Goal: Use online tool/utility: Utilize a website feature to perform a specific function

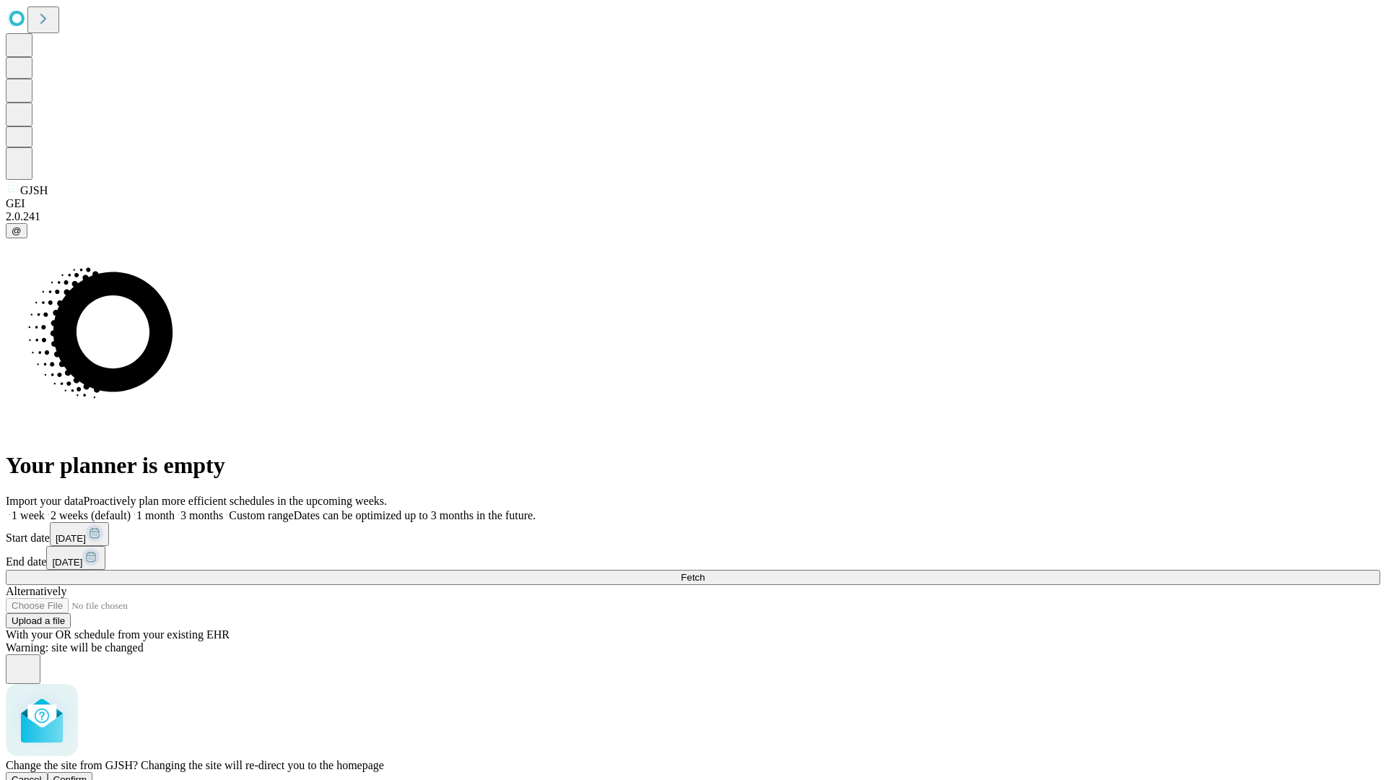
click at [87, 774] on span "Confirm" at bounding box center [70, 779] width 34 height 11
click at [175, 509] on label "1 month" at bounding box center [153, 515] width 44 height 12
click at [705, 572] on span "Fetch" at bounding box center [693, 577] width 24 height 11
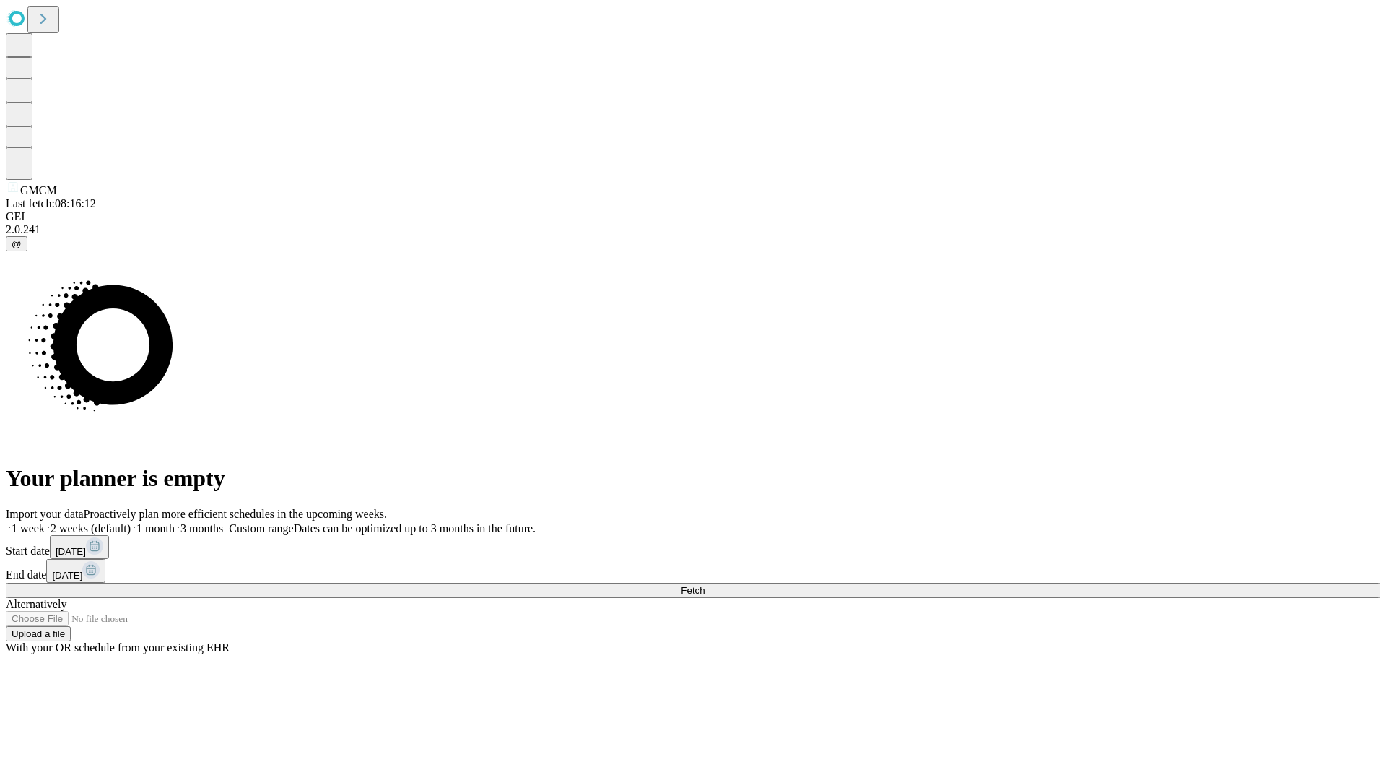
click at [175, 522] on label "1 month" at bounding box center [153, 528] width 44 height 12
click at [705, 585] on span "Fetch" at bounding box center [693, 590] width 24 height 11
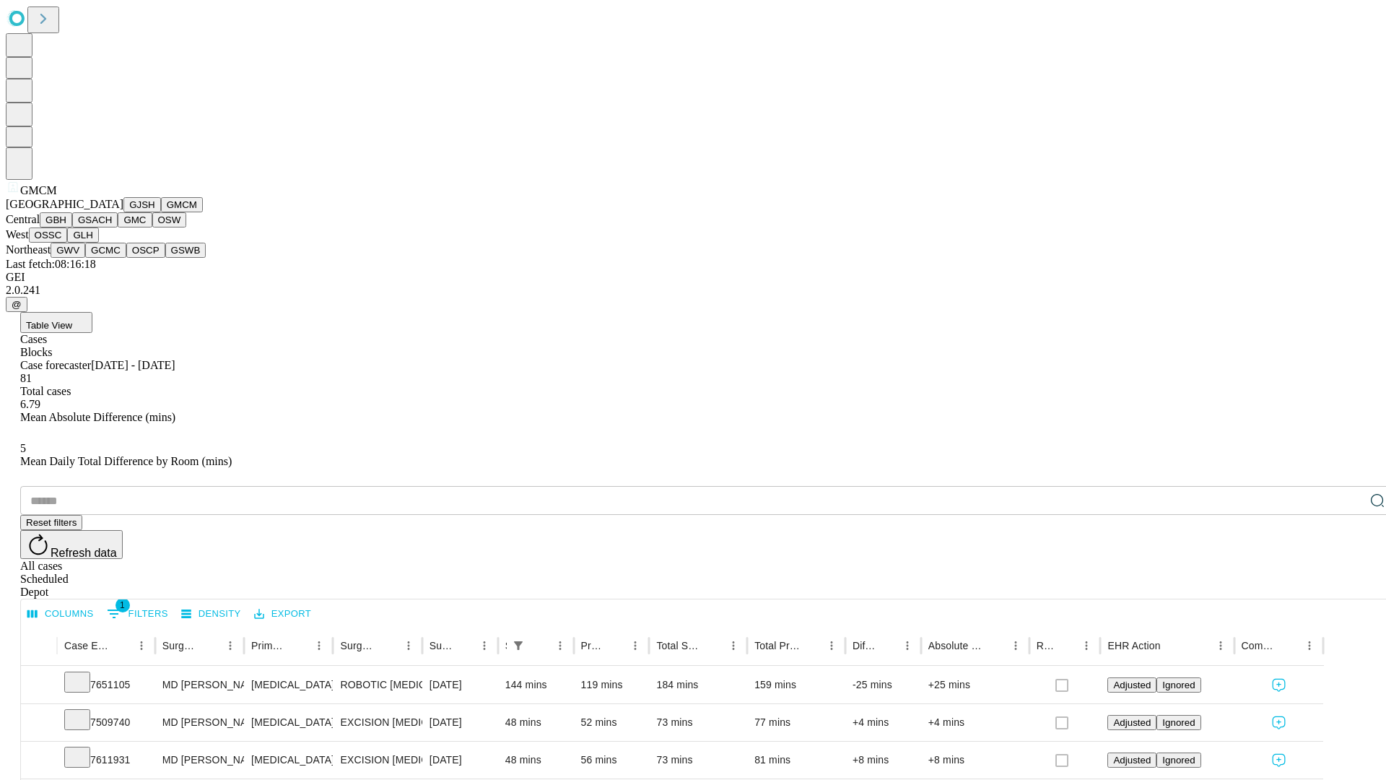
click at [72, 227] on button "GBH" at bounding box center [56, 219] width 32 height 15
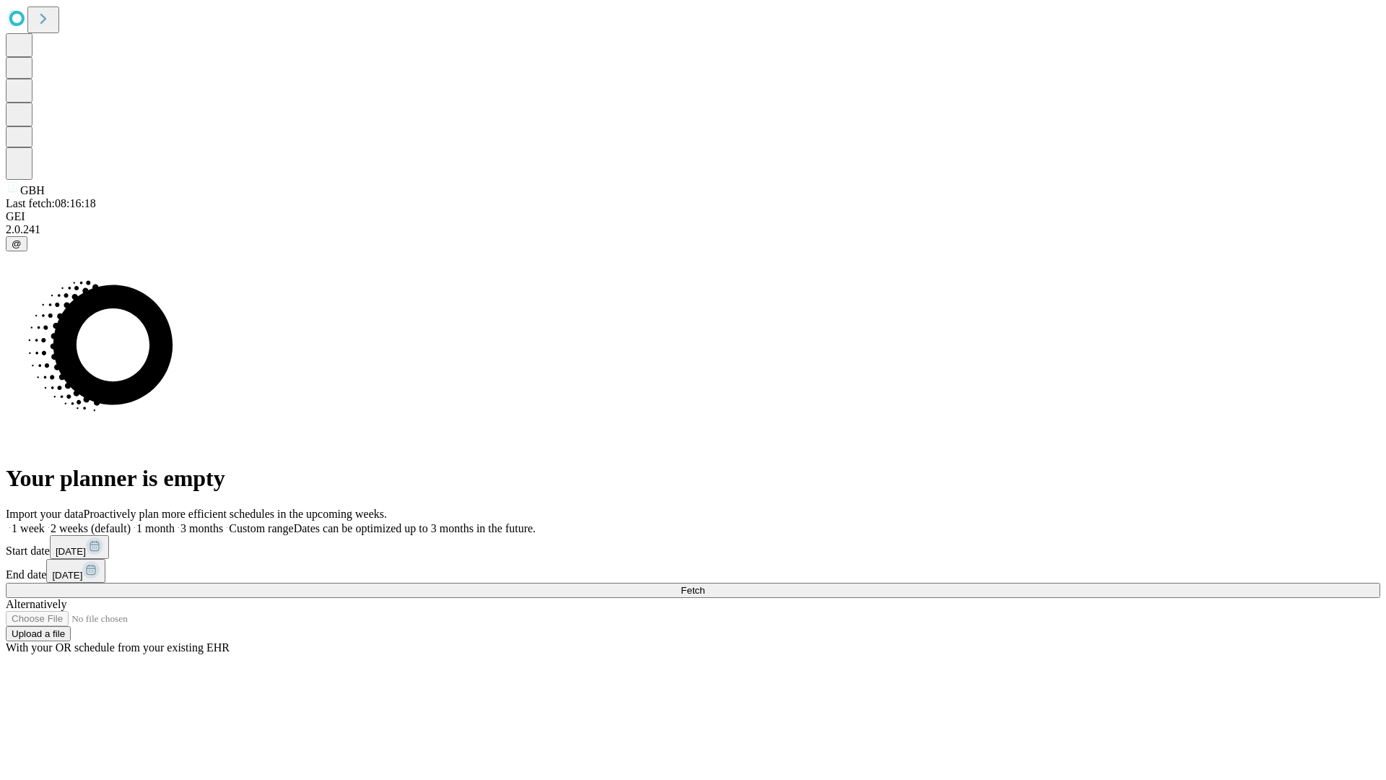
click at [175, 522] on label "1 month" at bounding box center [153, 528] width 44 height 12
click at [705, 585] on span "Fetch" at bounding box center [693, 590] width 24 height 11
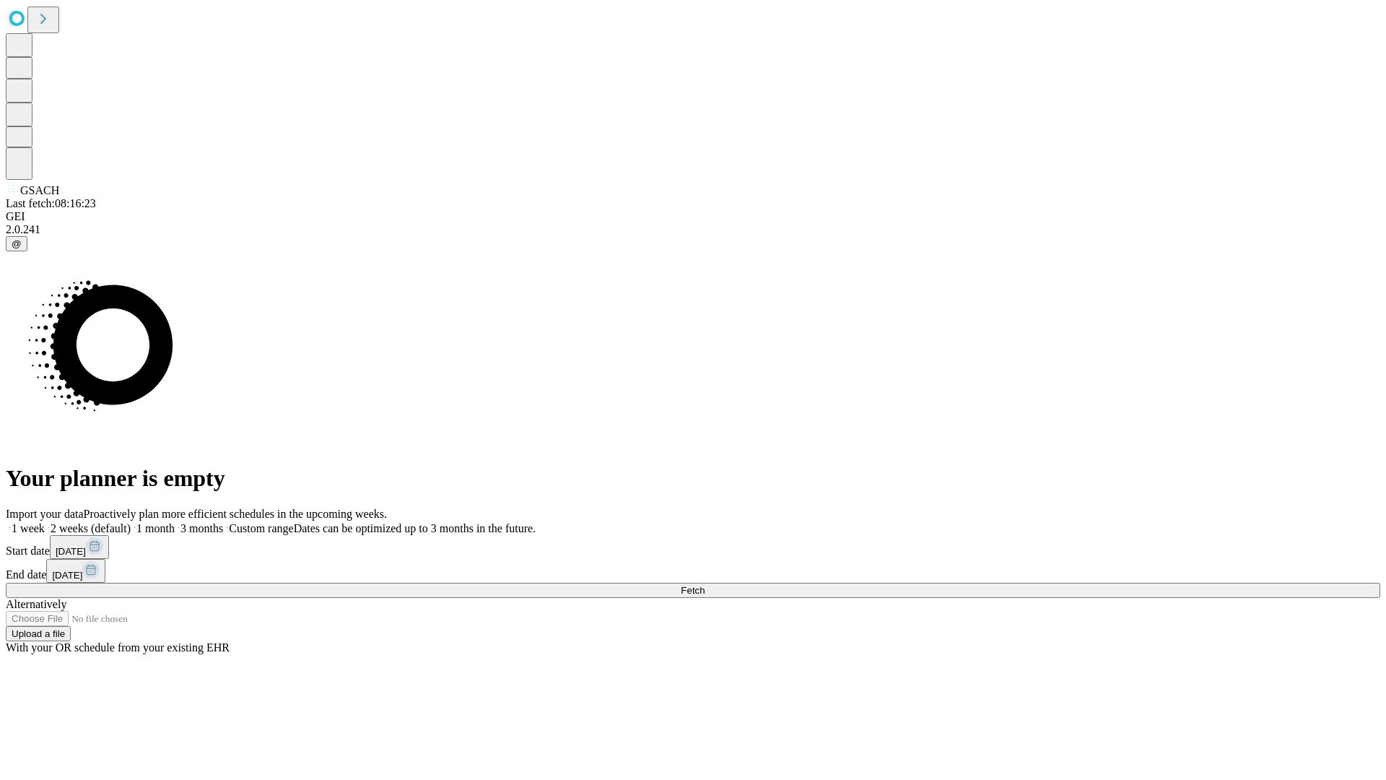
click at [175, 522] on label "1 month" at bounding box center [153, 528] width 44 height 12
click at [705, 585] on span "Fetch" at bounding box center [693, 590] width 24 height 11
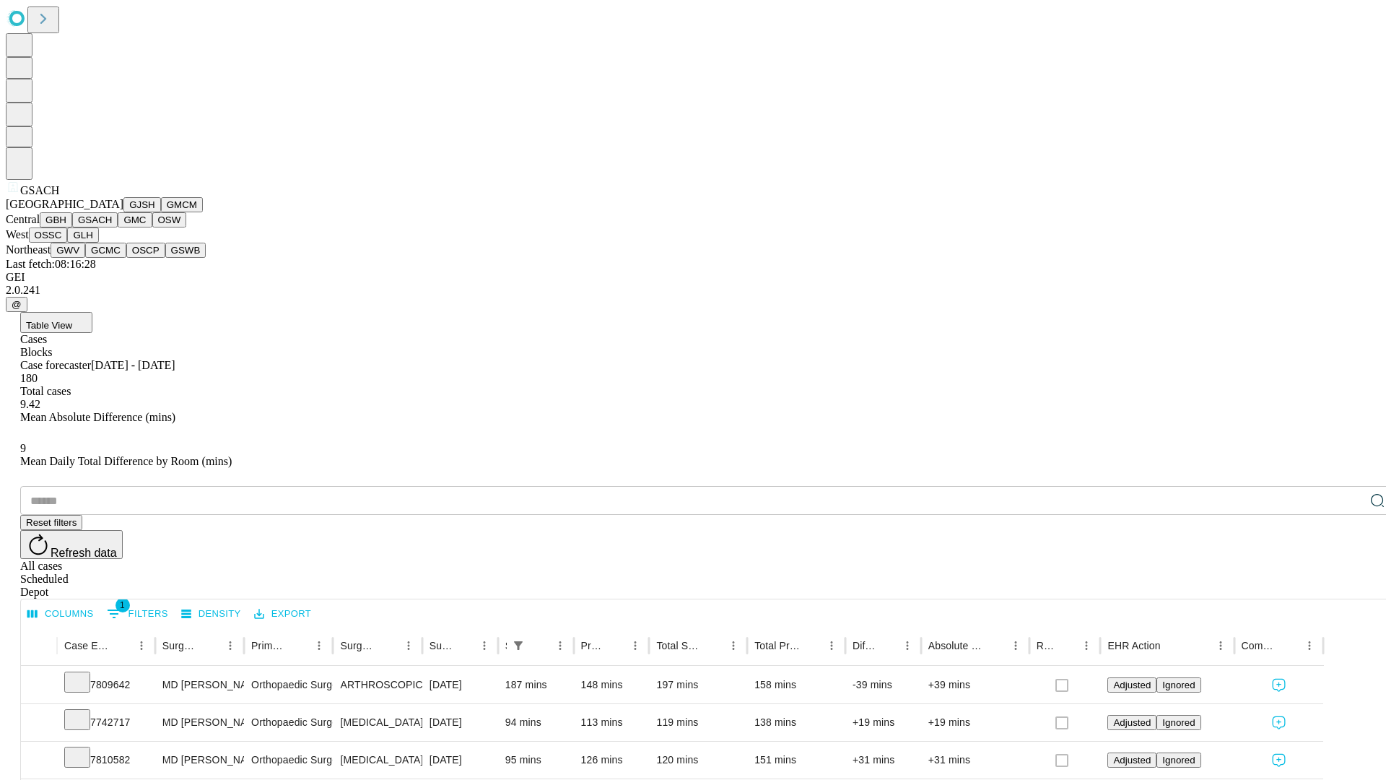
click at [118, 227] on button "GMC" at bounding box center [135, 219] width 34 height 15
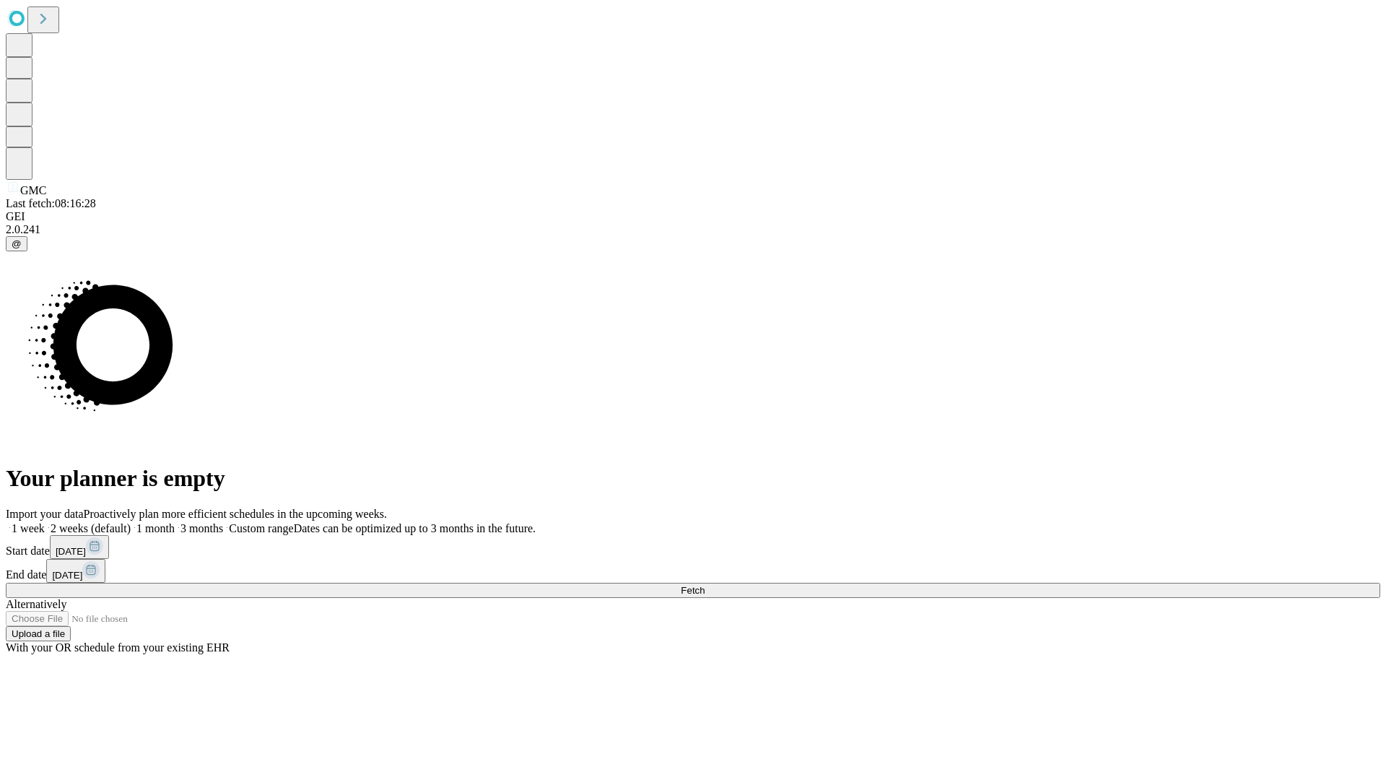
click at [175, 522] on label "1 month" at bounding box center [153, 528] width 44 height 12
click at [705, 585] on span "Fetch" at bounding box center [693, 590] width 24 height 11
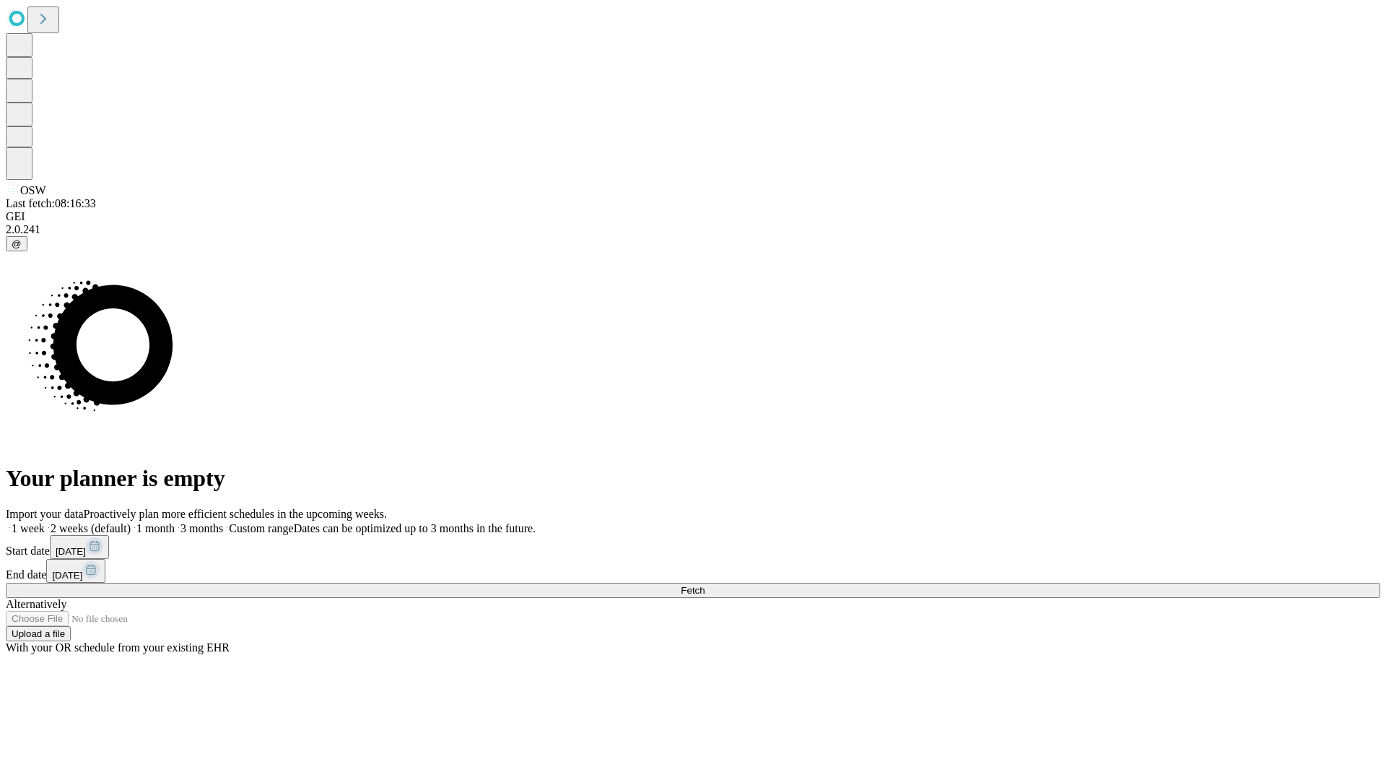
click at [175, 522] on label "1 month" at bounding box center [153, 528] width 44 height 12
click at [705, 585] on span "Fetch" at bounding box center [693, 590] width 24 height 11
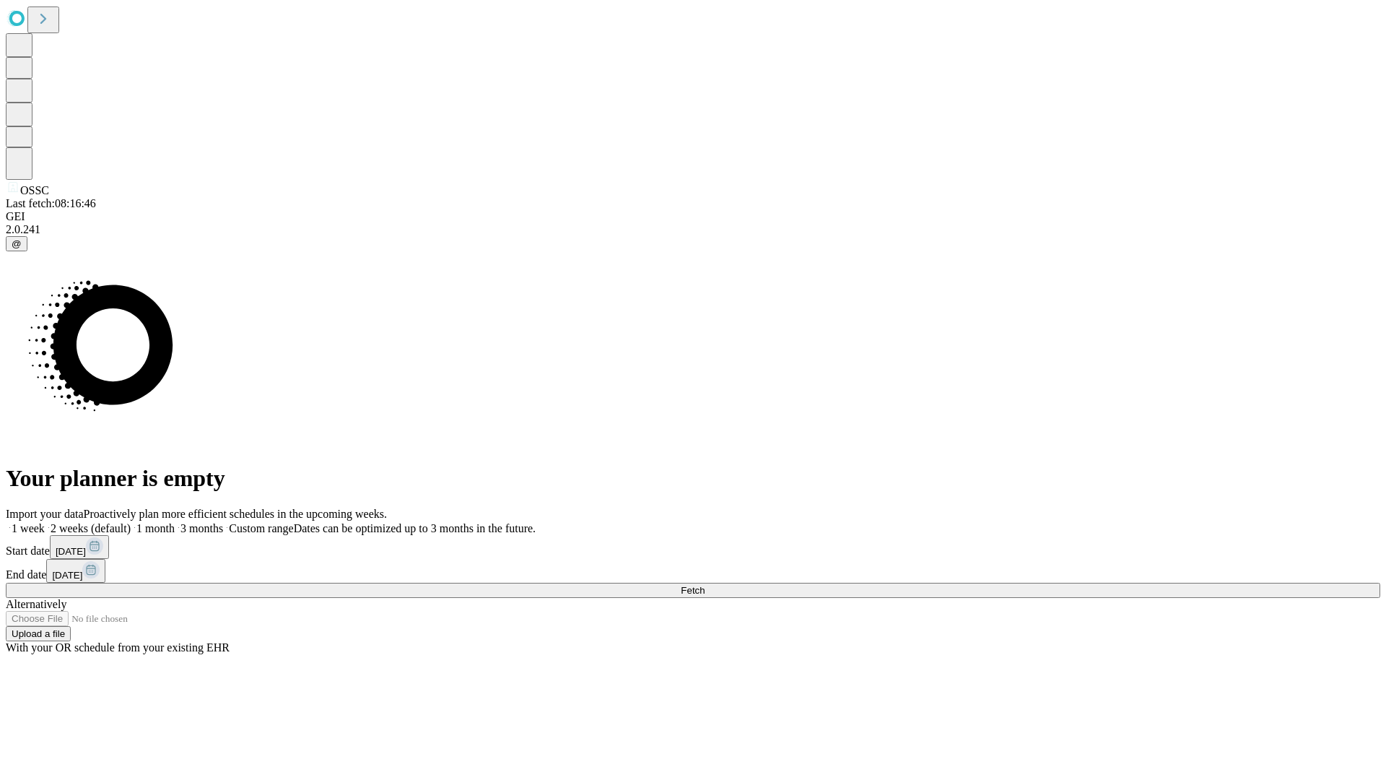
click at [175, 522] on label "1 month" at bounding box center [153, 528] width 44 height 12
click at [705, 585] on span "Fetch" at bounding box center [693, 590] width 24 height 11
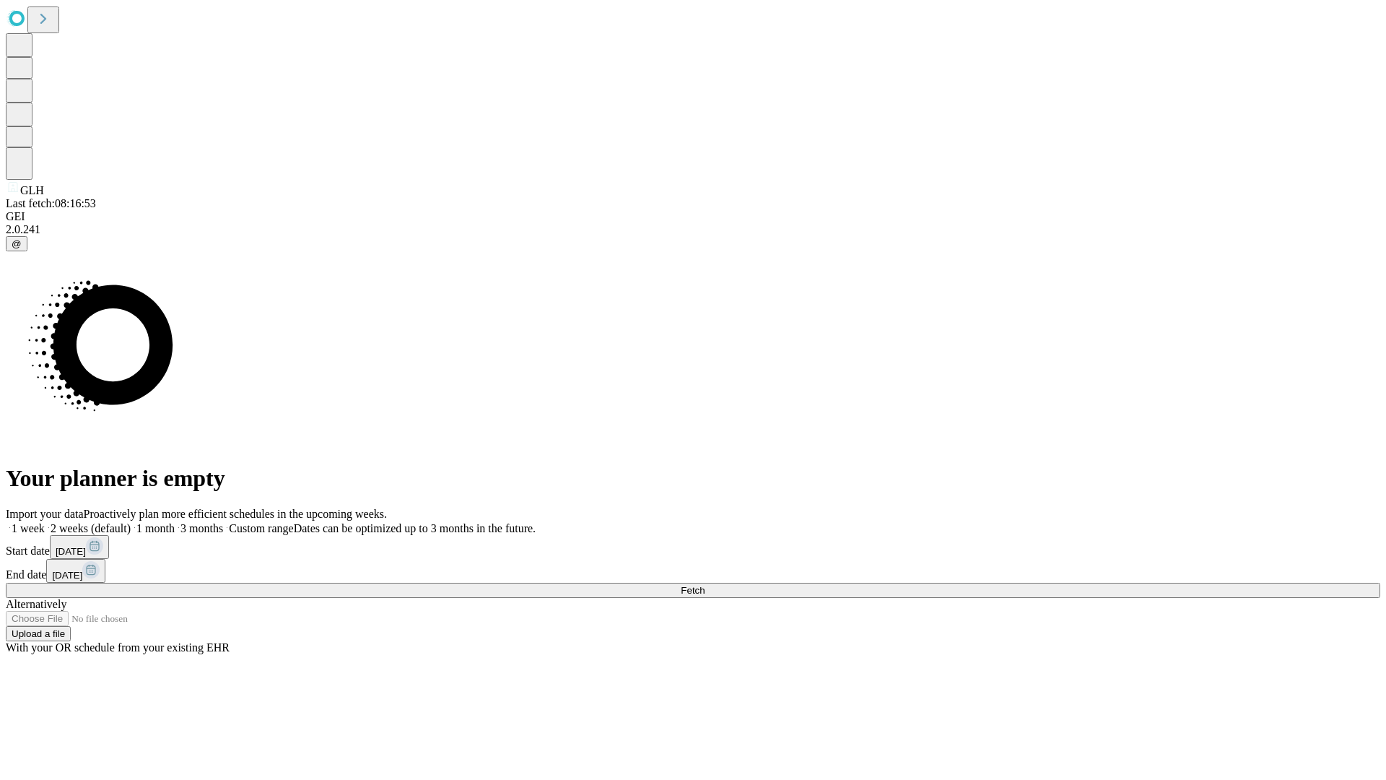
click at [705, 585] on span "Fetch" at bounding box center [693, 590] width 24 height 11
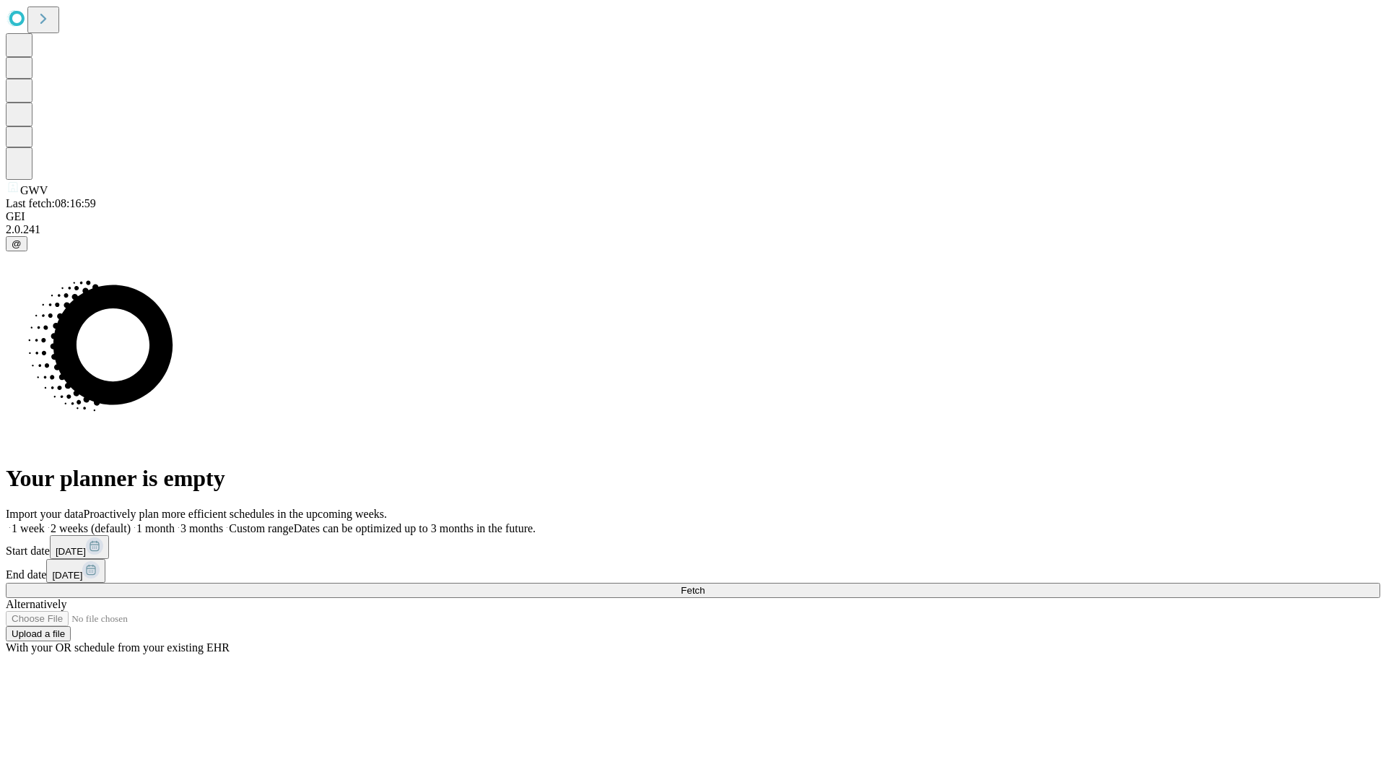
click at [175, 522] on label "1 month" at bounding box center [153, 528] width 44 height 12
click at [705, 585] on span "Fetch" at bounding box center [693, 590] width 24 height 11
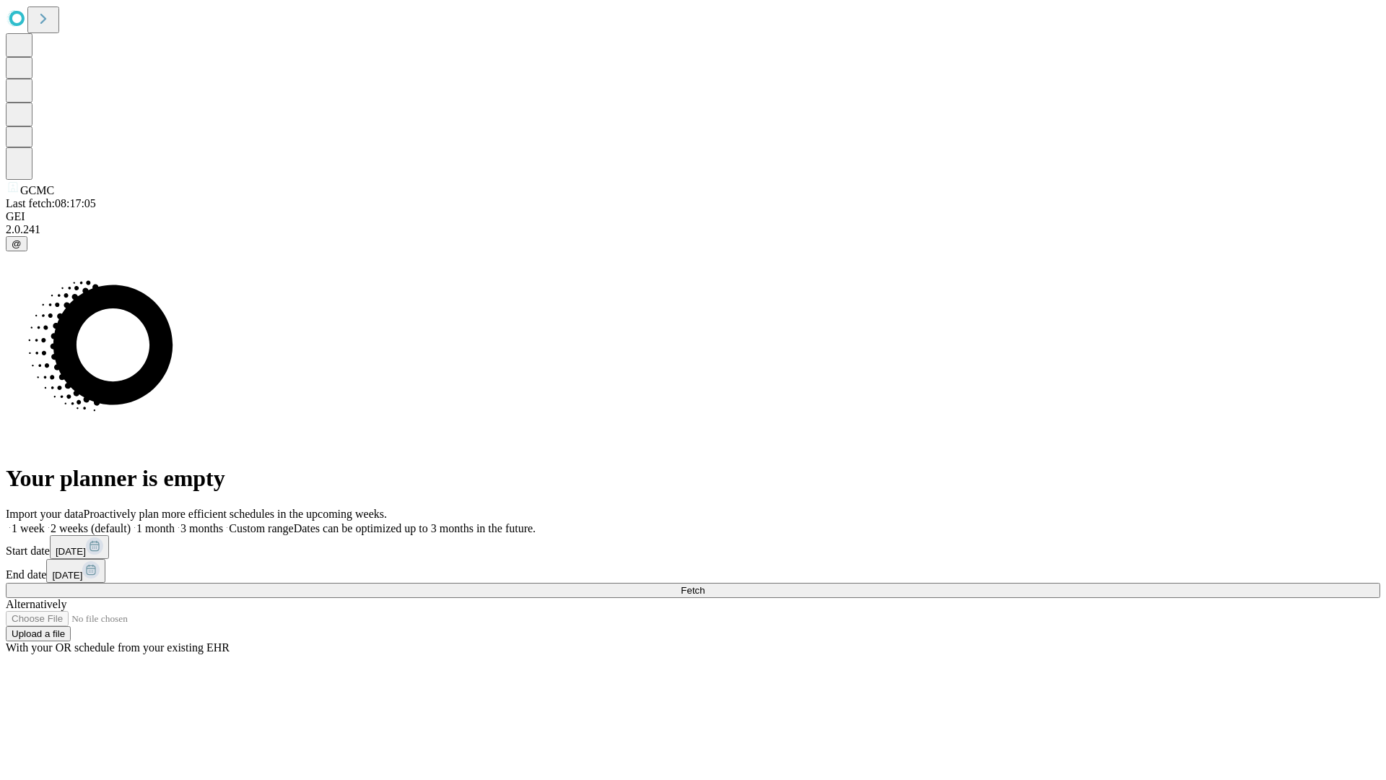
click at [175, 522] on label "1 month" at bounding box center [153, 528] width 44 height 12
click at [705, 585] on span "Fetch" at bounding box center [693, 590] width 24 height 11
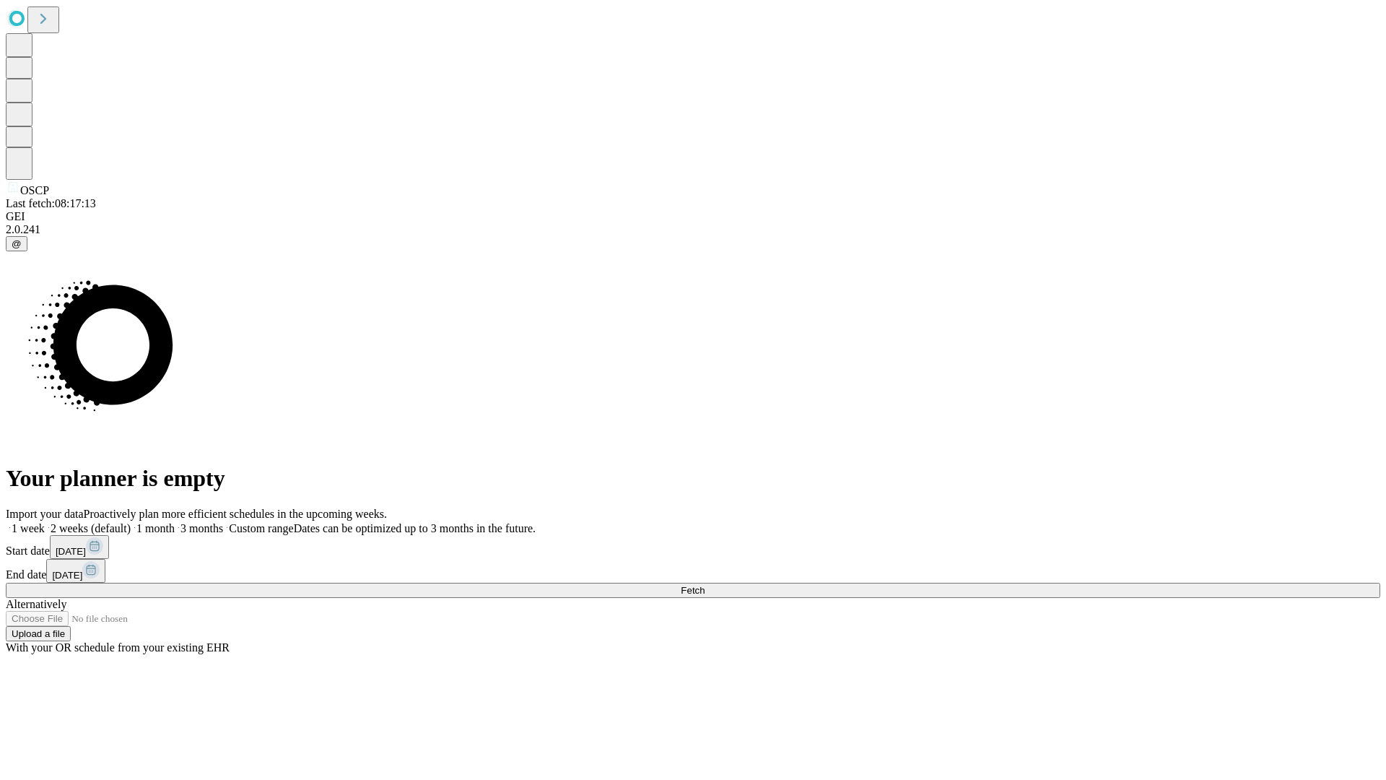
click at [175, 522] on label "1 month" at bounding box center [153, 528] width 44 height 12
click at [705, 585] on span "Fetch" at bounding box center [693, 590] width 24 height 11
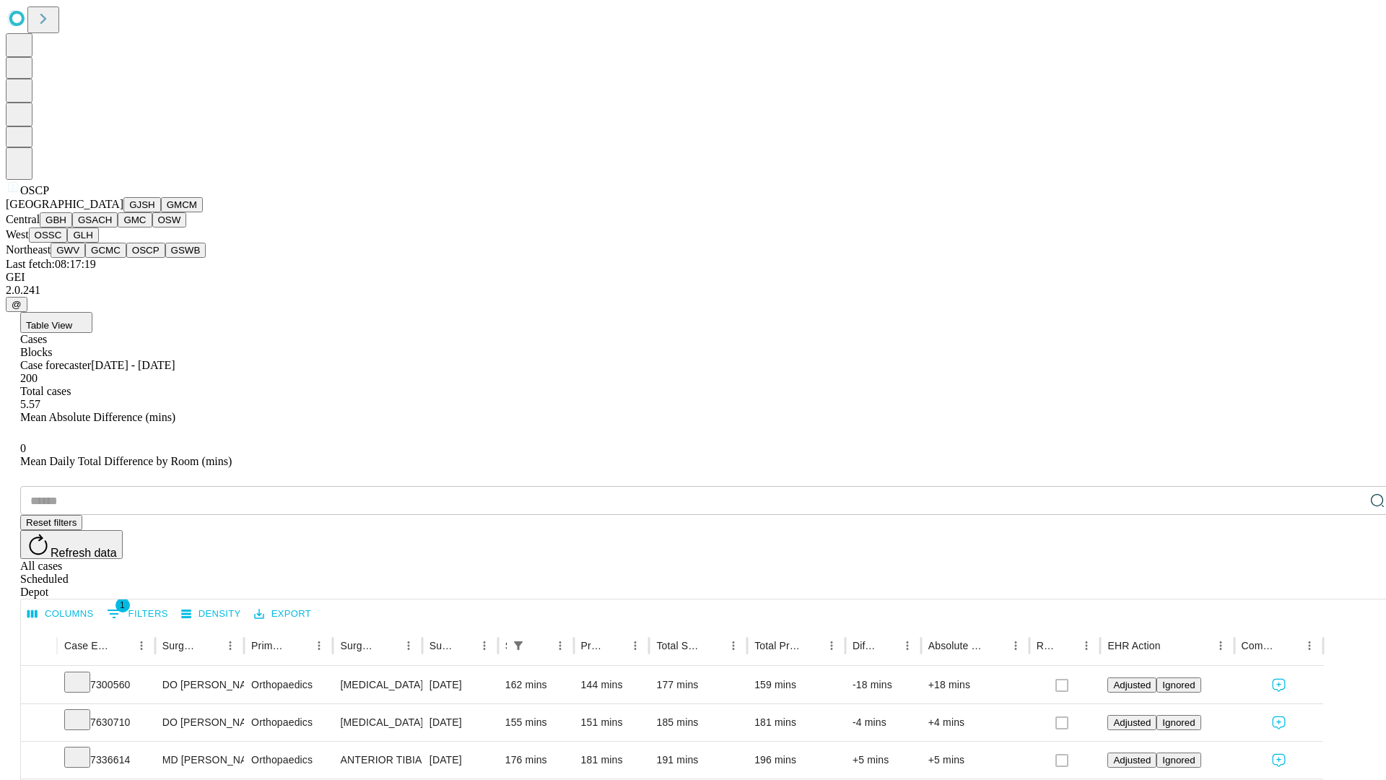
click at [165, 258] on button "GSWB" at bounding box center [185, 250] width 41 height 15
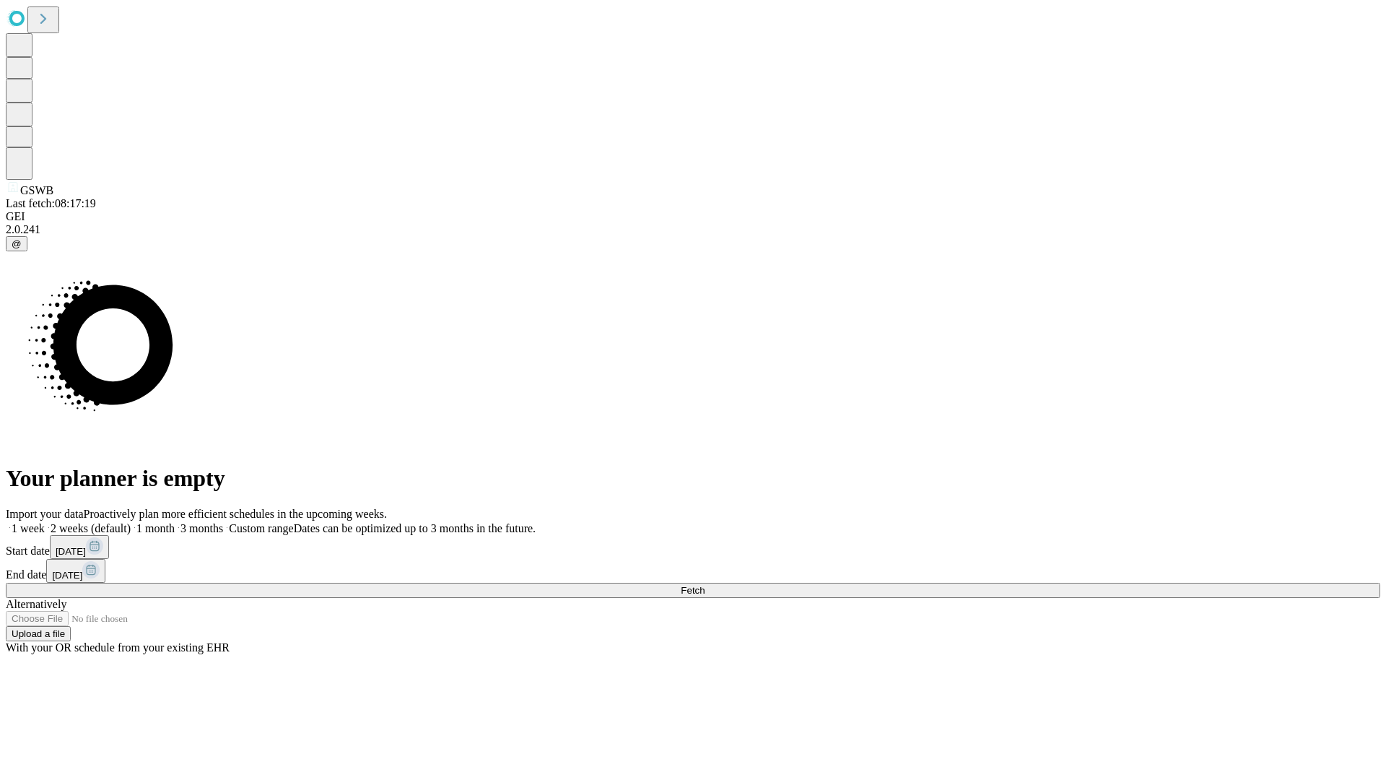
click at [175, 522] on label "1 month" at bounding box center [153, 528] width 44 height 12
click at [705, 585] on span "Fetch" at bounding box center [693, 590] width 24 height 11
